Goal: Find specific page/section: Find specific page/section

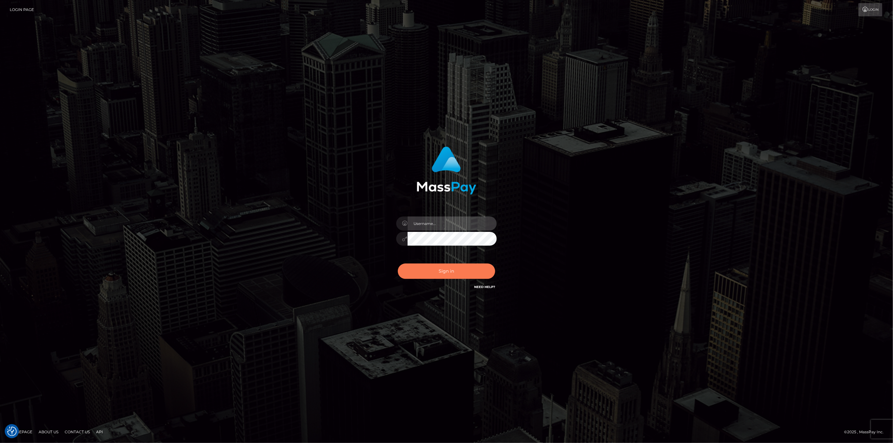
type input "[DOMAIN_NAME]"
click at [407, 267] on button "Sign in" at bounding box center [446, 271] width 97 height 15
type input "scott.cm"
click at [407, 267] on button "Sign in" at bounding box center [446, 271] width 97 height 15
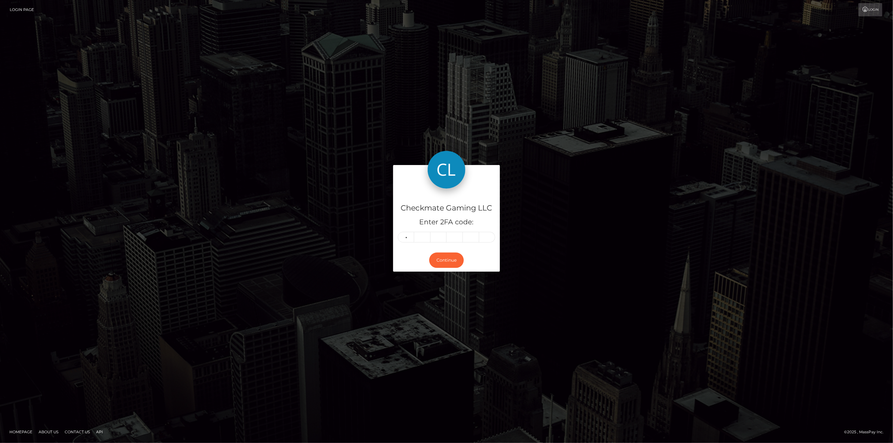
type input "0"
type input "9"
type input "5"
type input "2"
type input "8"
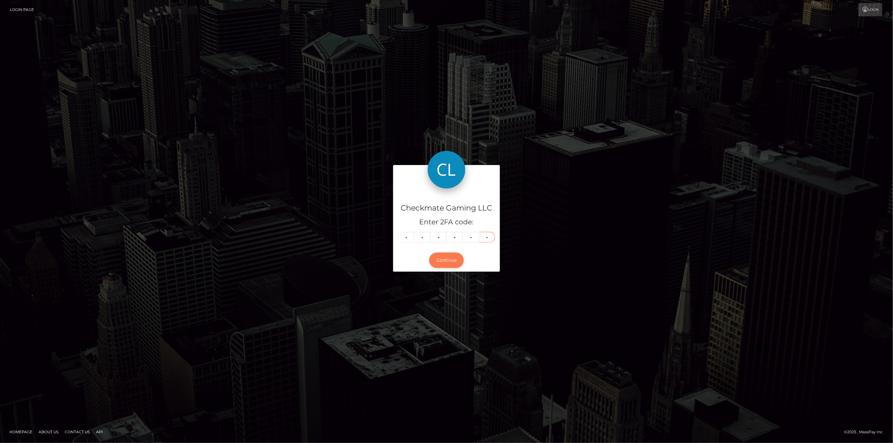
type input "4"
drag, startPoint x: 440, startPoint y: 265, endPoint x: 440, endPoint y: 262, distance: 3.2
click at [440, 263] on button "Continue" at bounding box center [446, 260] width 35 height 15
click at [447, 263] on button "Continue" at bounding box center [446, 260] width 35 height 15
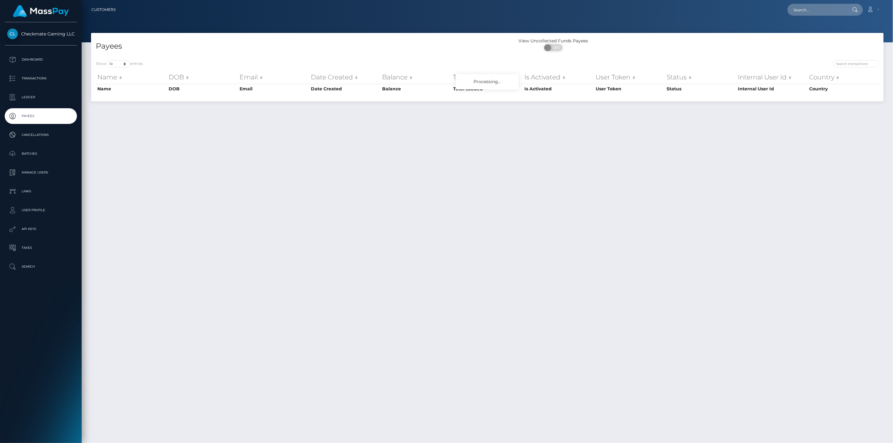
click at [847, 68] on div at bounding box center [685, 64] width 387 height 9
click at [852, 64] on input "search" at bounding box center [856, 63] width 46 height 7
paste input "1125283"
type input "1125283"
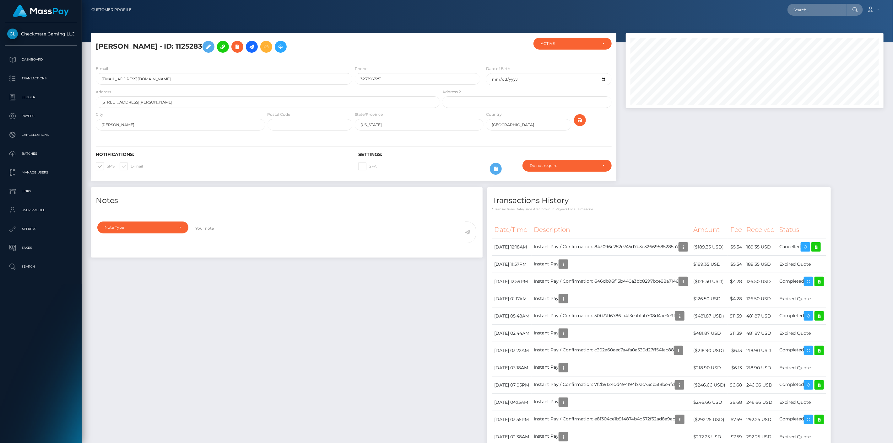
scroll to position [75, 258]
